Goal: Information Seeking & Learning: Learn about a topic

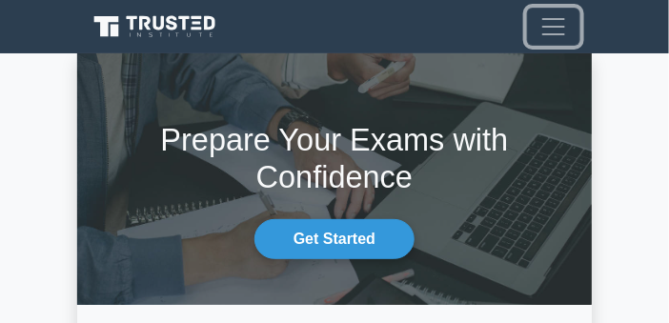
click at [539, 27] on span "Toggle navigation" at bounding box center [553, 26] width 29 height 29
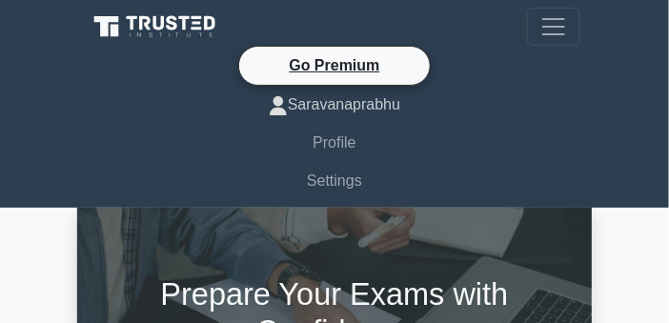
click at [350, 109] on link "Saravanaprabhu" at bounding box center [334, 105] width 491 height 38
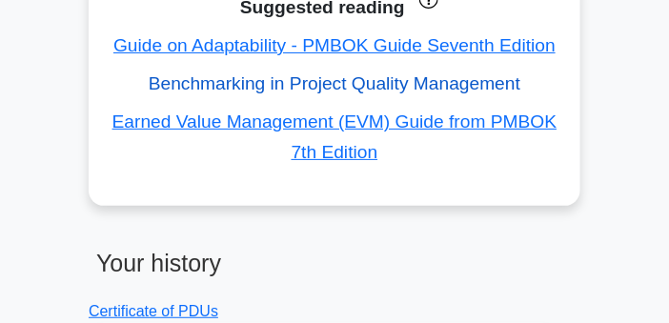
scroll to position [1331, 0]
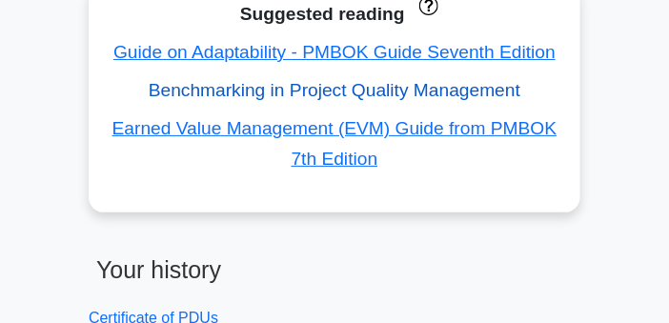
click at [308, 89] on link "Benchmarking in Project Quality Management" at bounding box center [334, 90] width 371 height 20
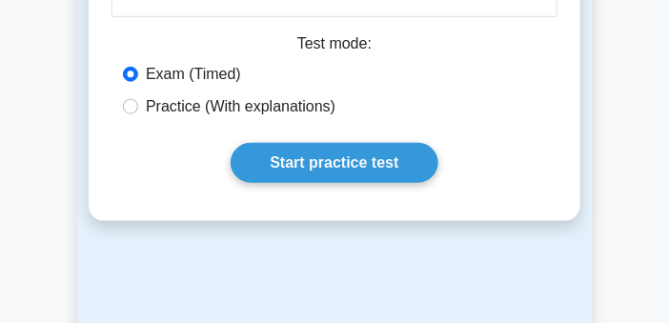
scroll to position [1676, 0]
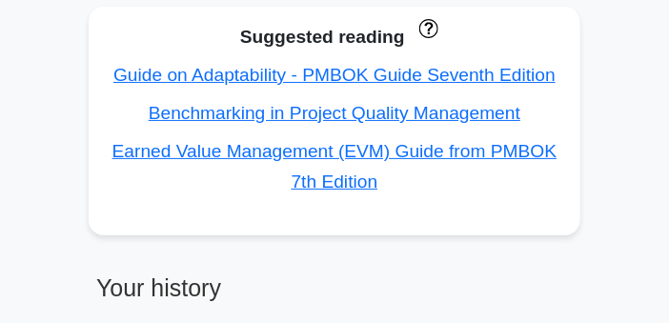
scroll to position [1331, 0]
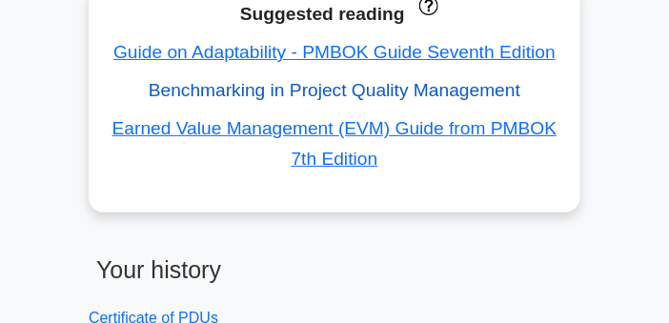
click at [233, 91] on link "Benchmarking in Project Quality Management" at bounding box center [334, 90] width 371 height 20
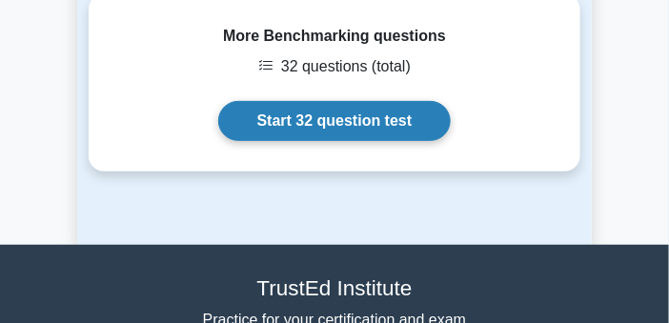
scroll to position [4002, 0]
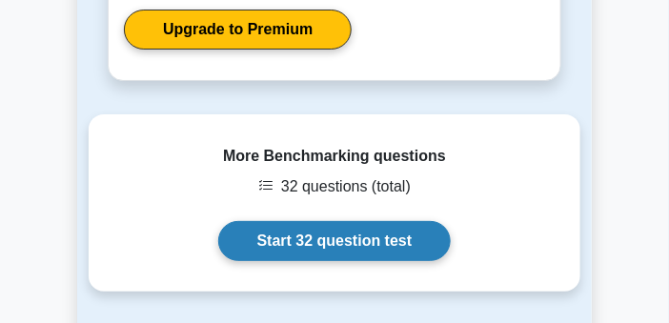
click at [355, 246] on link "Start 32 question test" at bounding box center [334, 241] width 233 height 40
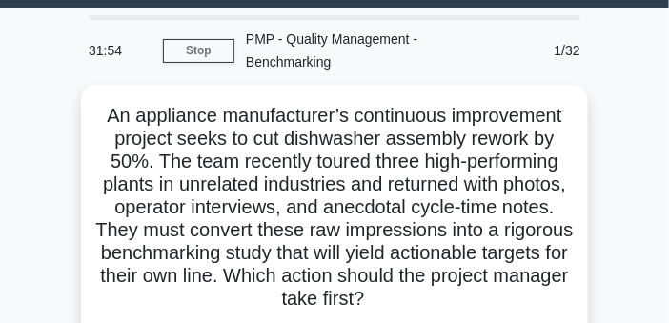
scroll to position [46, 0]
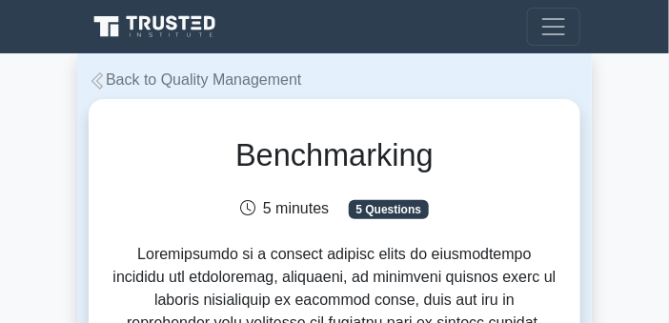
click at [105, 75] on icon at bounding box center [97, 80] width 17 height 17
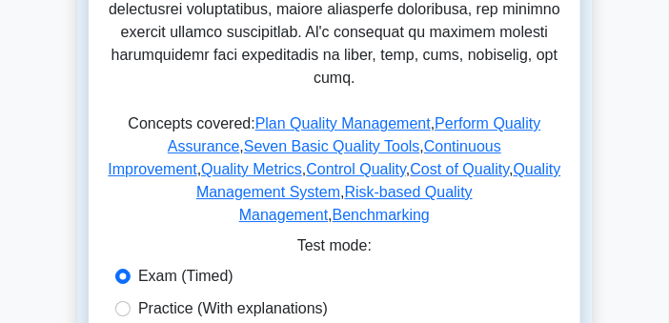
scroll to position [1026, 0]
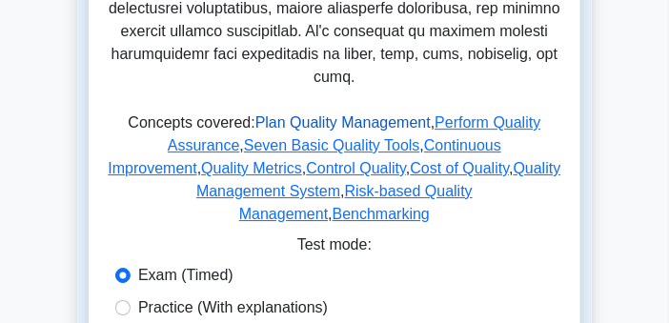
click at [349, 114] on link "Plan Quality Management" at bounding box center [342, 122] width 175 height 16
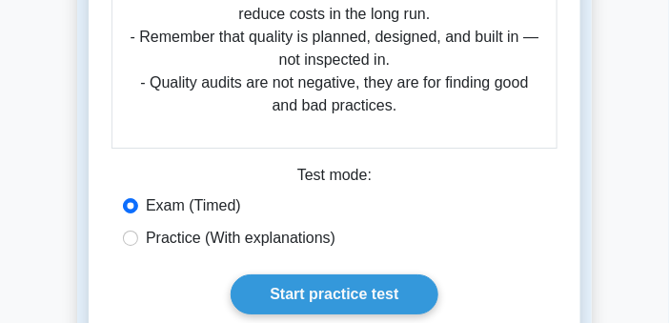
scroll to position [1151, 0]
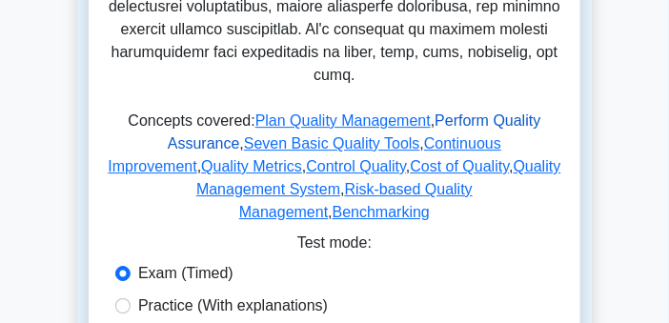
click at [456, 112] on link "Perform Quality Assurance" at bounding box center [354, 131] width 373 height 39
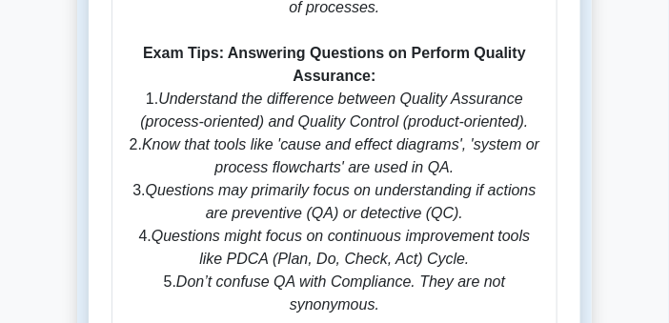
scroll to position [1164, 0]
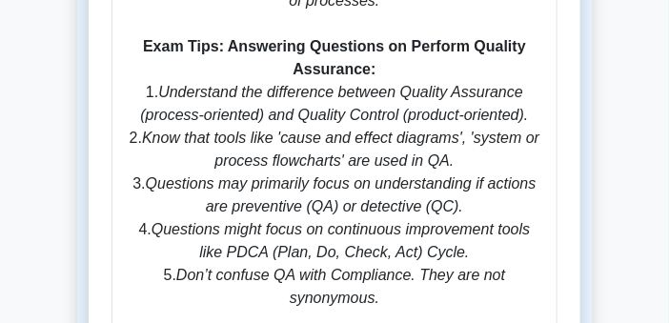
drag, startPoint x: 130, startPoint y: 97, endPoint x: 406, endPoint y: 282, distance: 331.5
copy p "Exam Tips: Answering Questions on Perform Quality Assurance: 1. Understand the …"
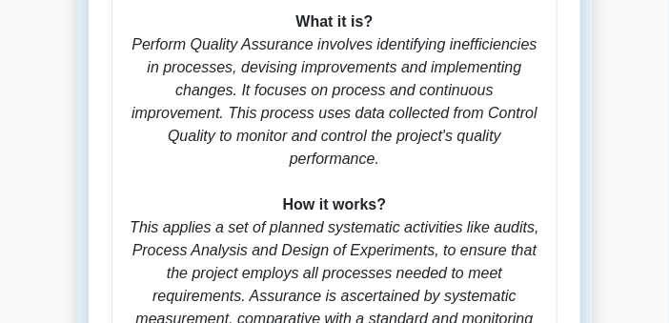
scroll to position [823, 0]
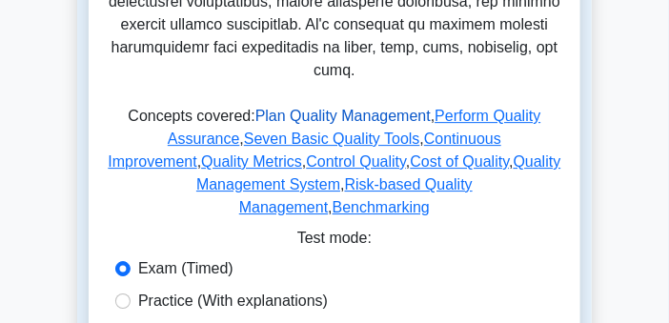
scroll to position [1032, 0]
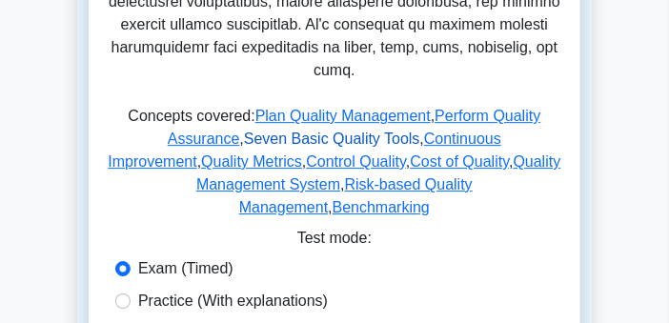
click at [302, 130] on link "Seven Basic Quality Tools" at bounding box center [332, 138] width 176 height 16
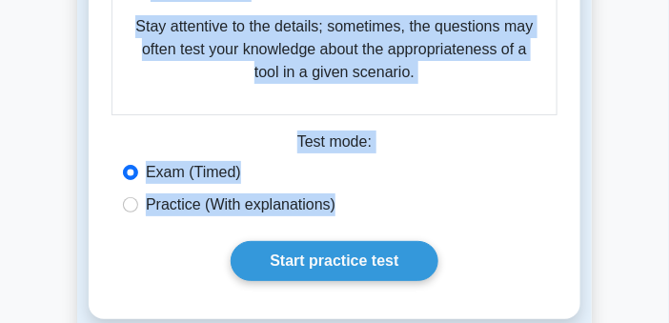
scroll to position [1312, 0]
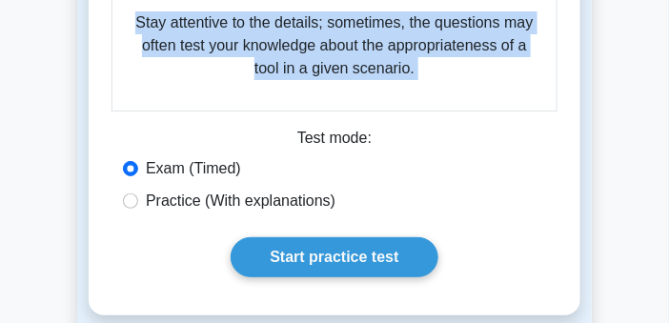
drag, startPoint x: 102, startPoint y: 42, endPoint x: 413, endPoint y: 122, distance: 321.6
copy div "Seven Basic Quality Tools, also known as 7QC tools, are a set of graphical tech…"
